Goal: Browse casually

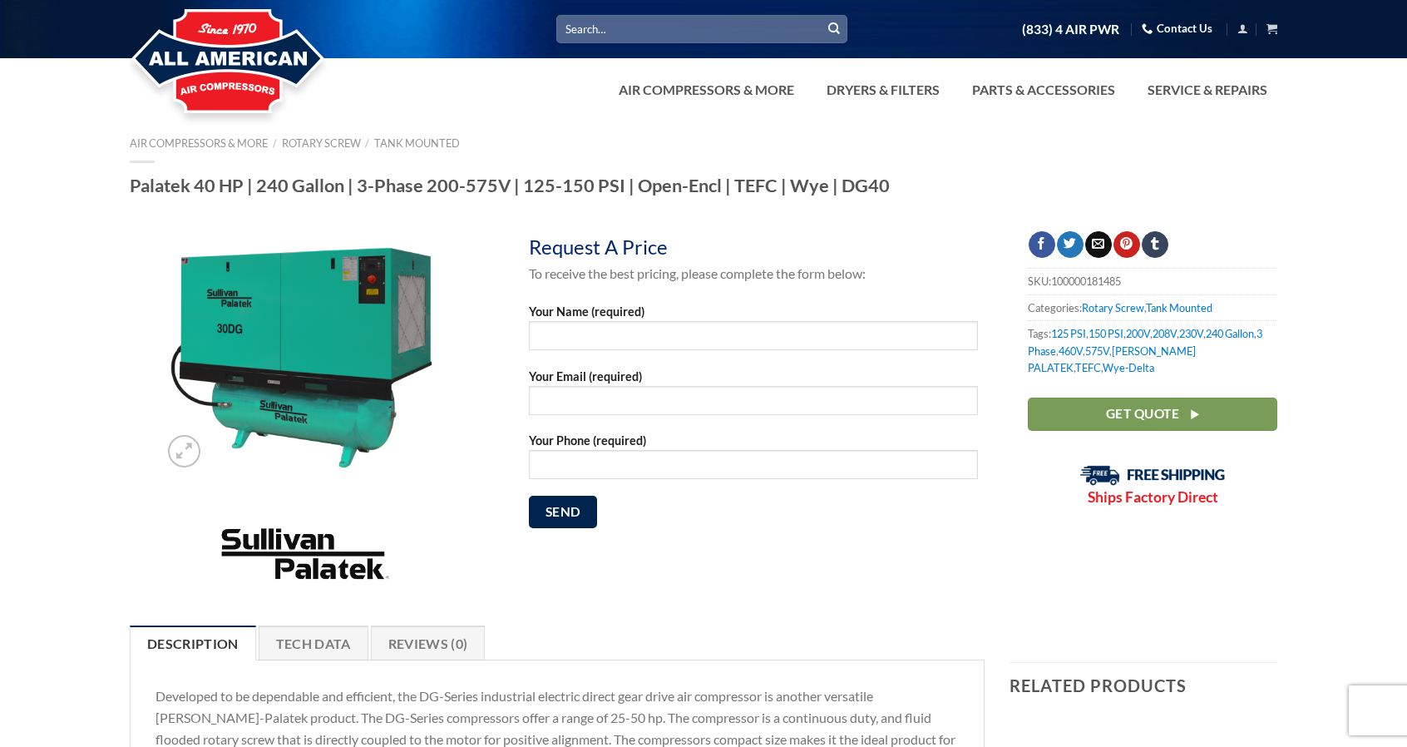
click at [281, 62] on img at bounding box center [228, 62] width 197 height 133
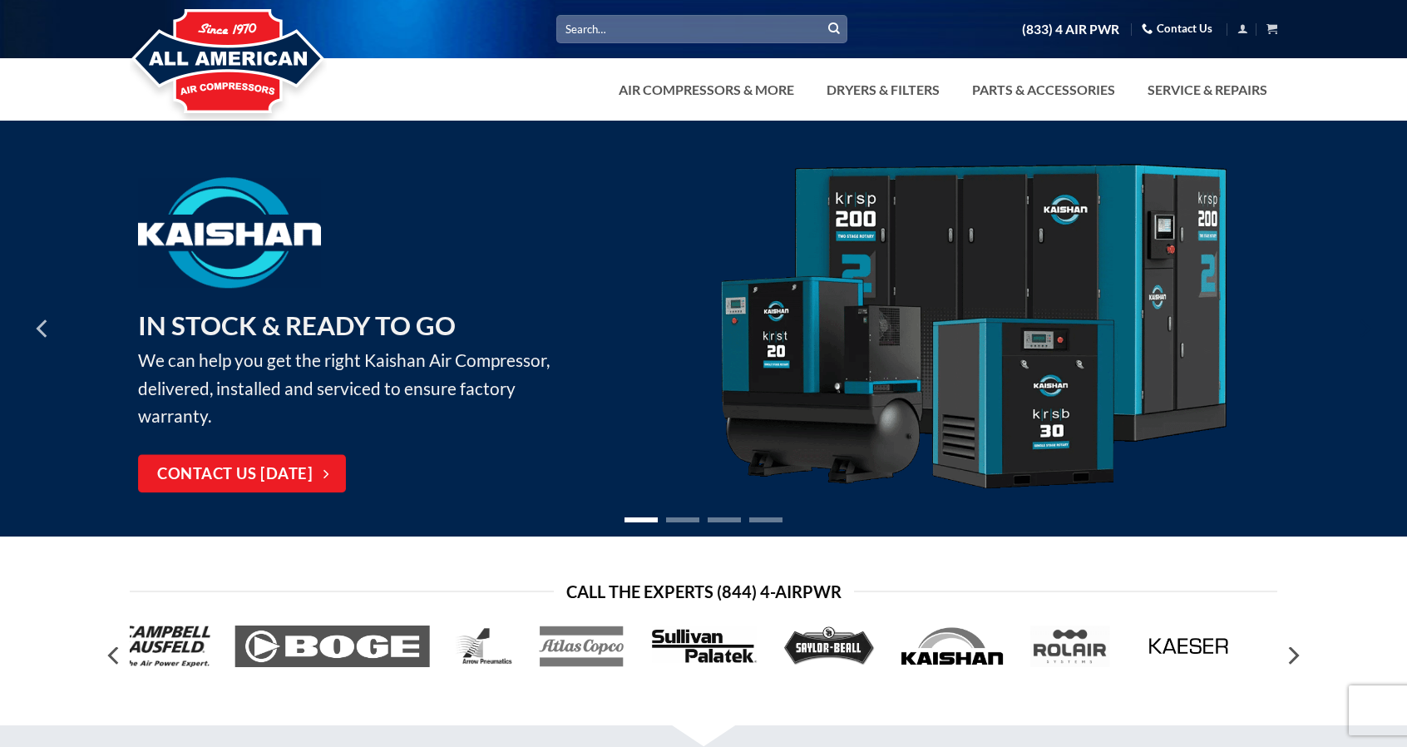
click at [1365, 327] on icon "Next" at bounding box center [1364, 329] width 30 height 30
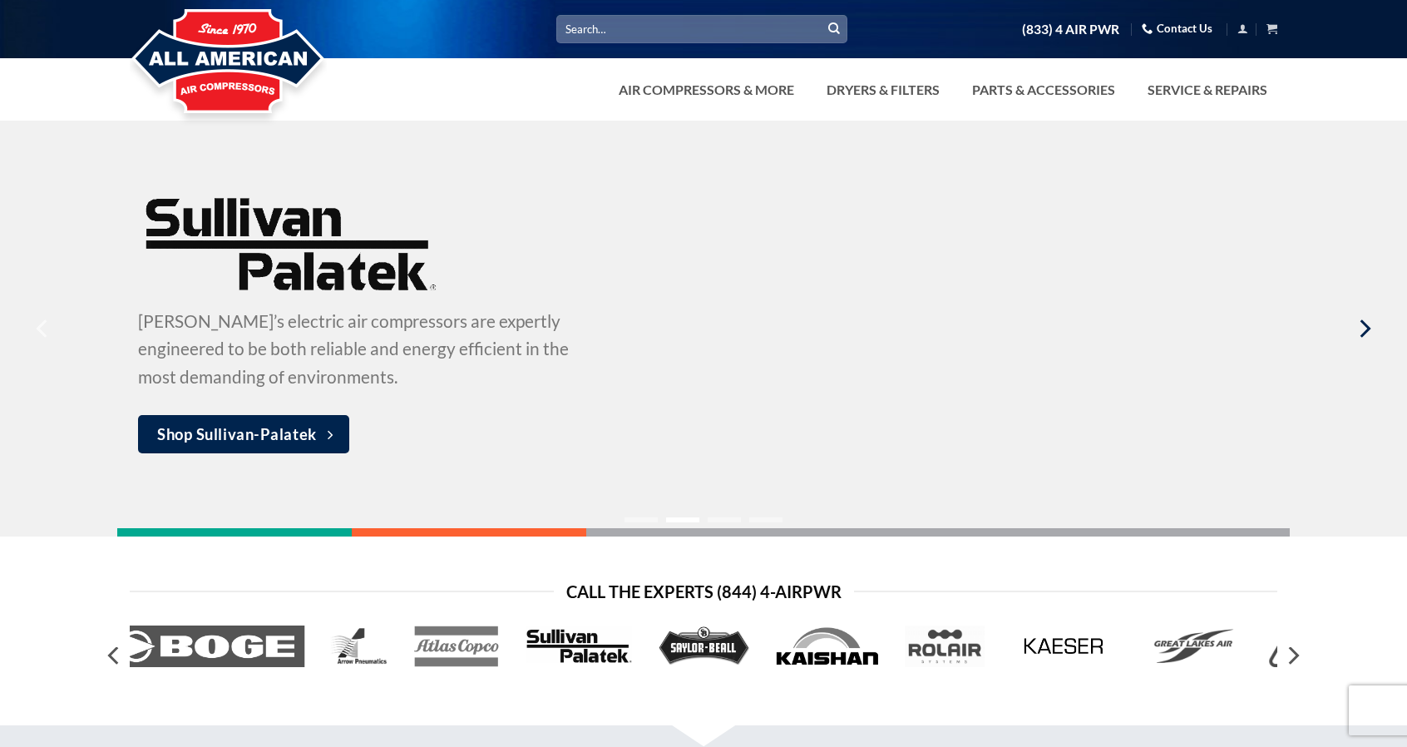
click at [1369, 332] on icon "Next" at bounding box center [1364, 329] width 30 height 30
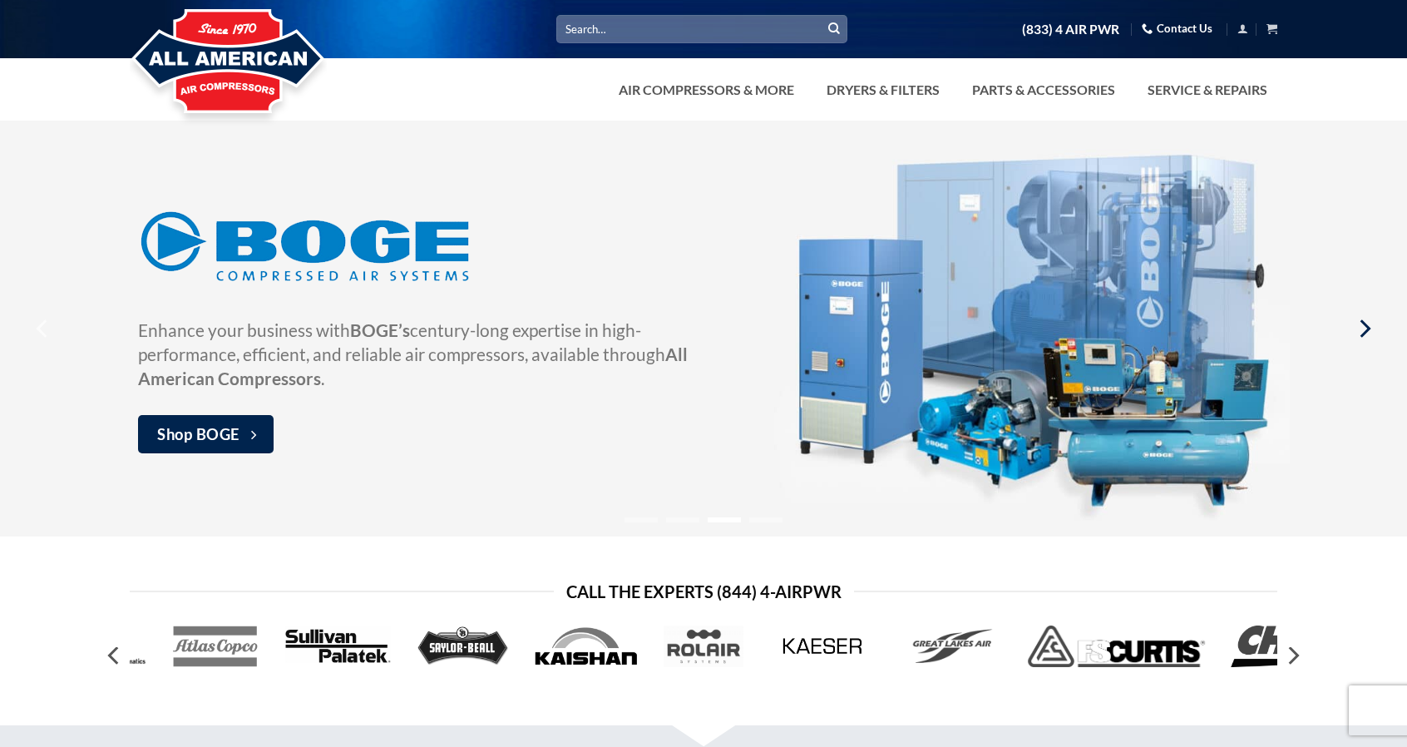
click at [1369, 332] on icon "Next" at bounding box center [1364, 329] width 30 height 30
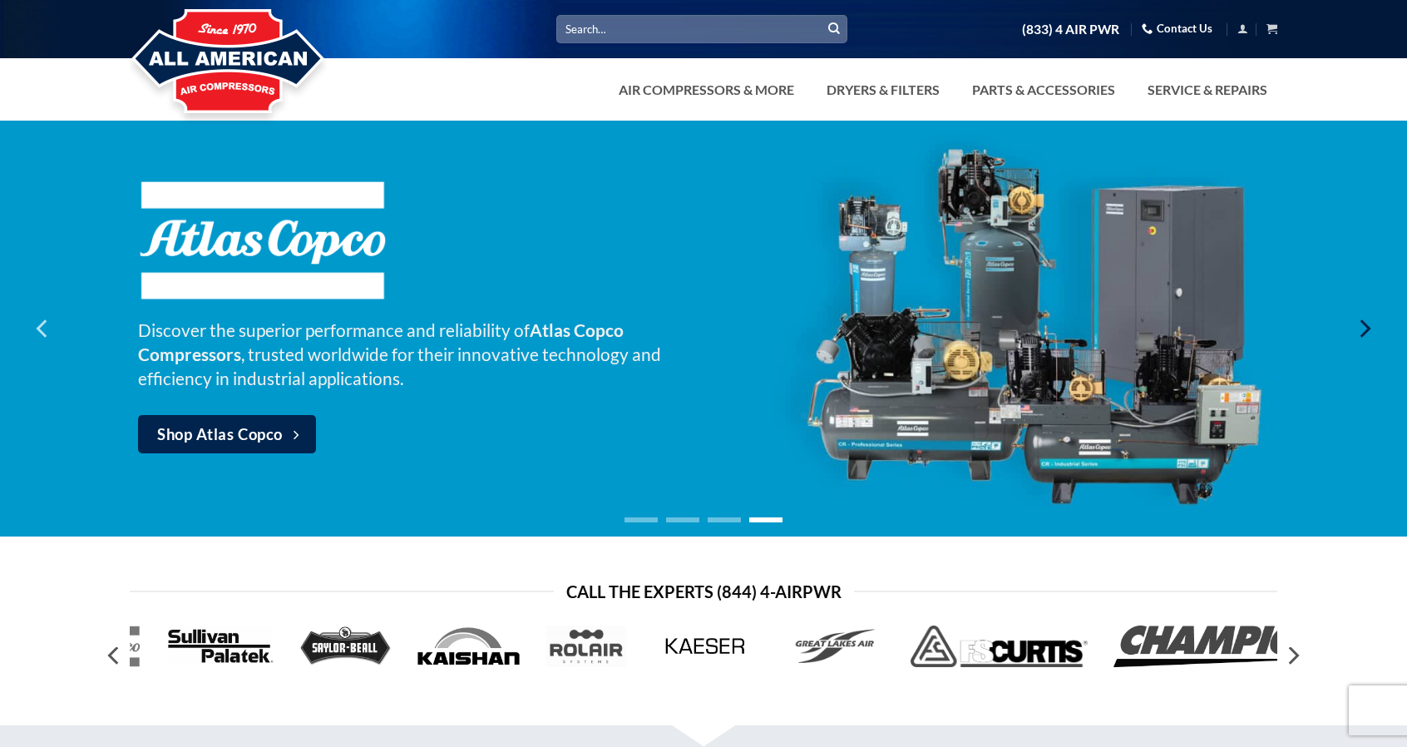
click at [1369, 332] on icon "Next" at bounding box center [1364, 329] width 30 height 30
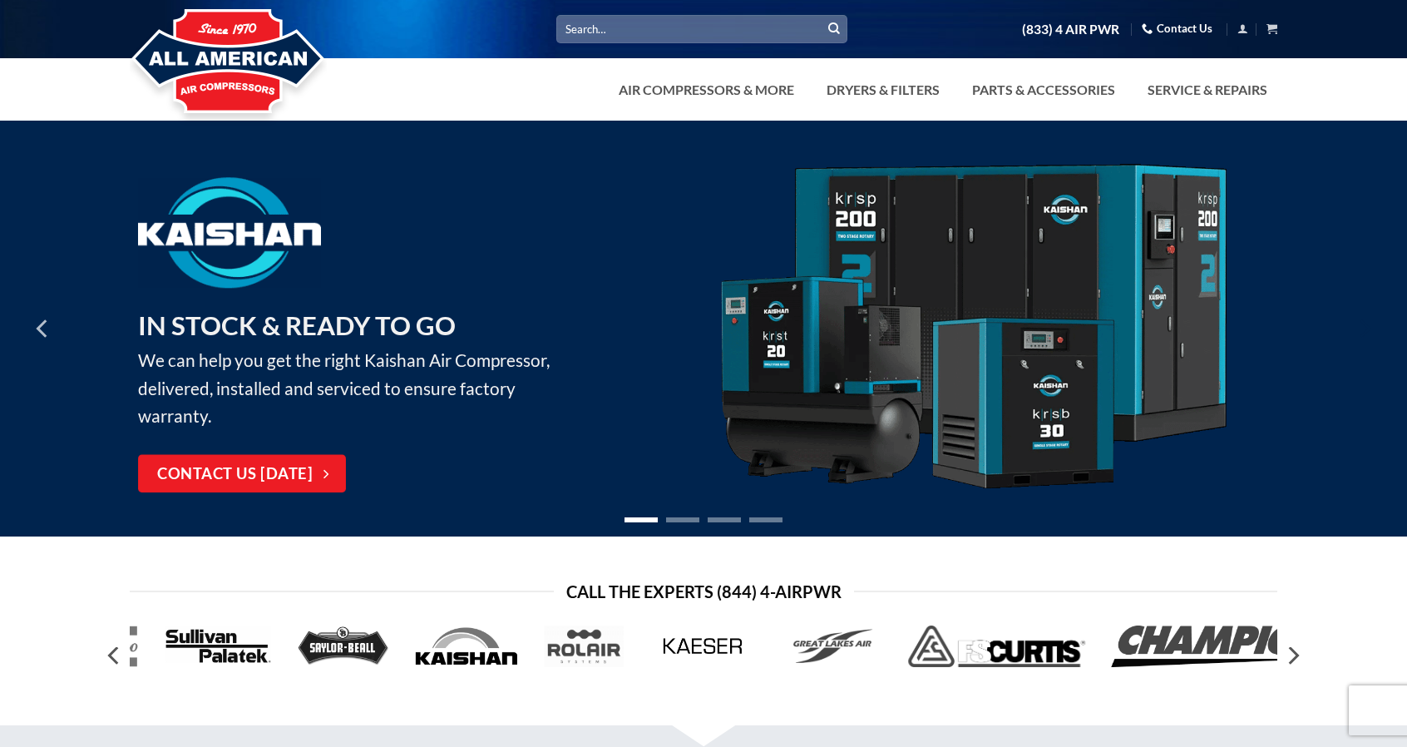
click at [1367, 332] on icon "Next" at bounding box center [1366, 328] width 11 height 18
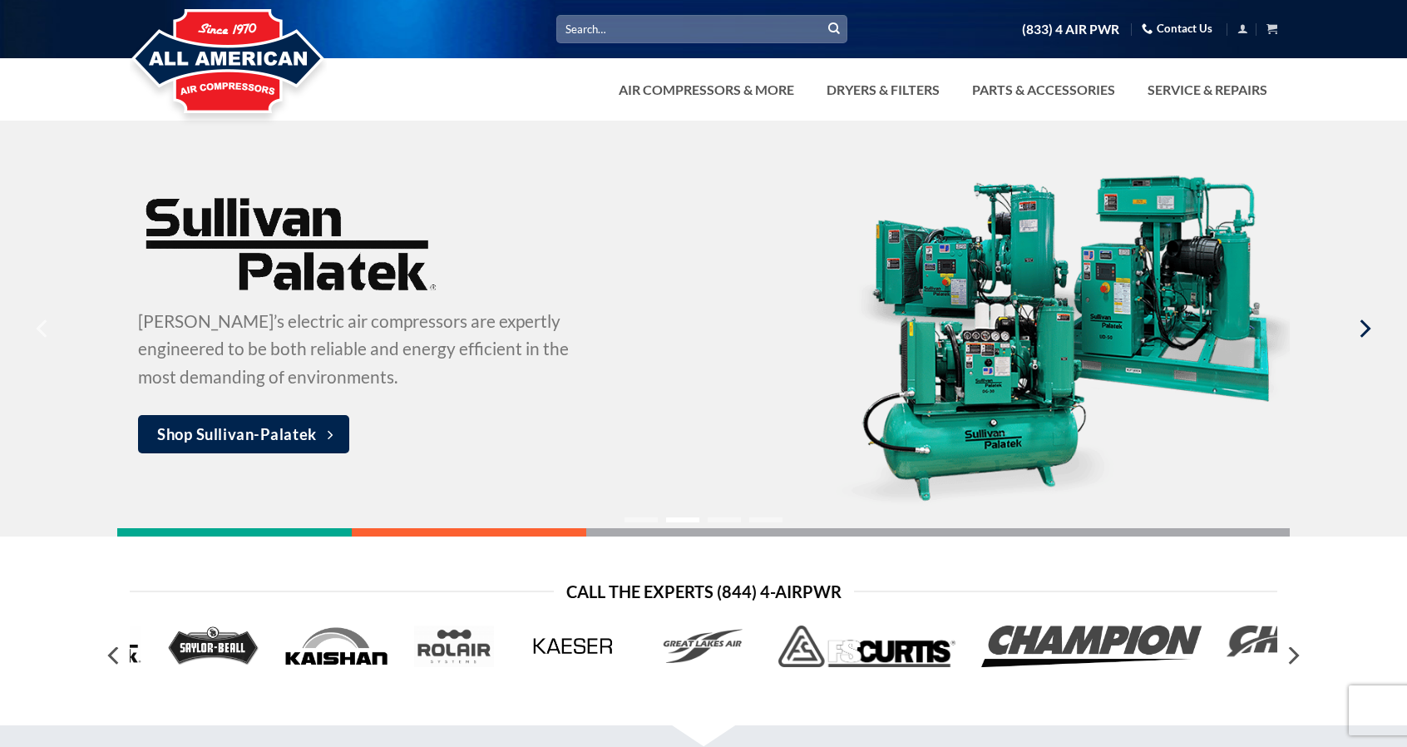
click at [1369, 334] on icon "Next" at bounding box center [1364, 329] width 30 height 30
